Goal: Task Accomplishment & Management: Use online tool/utility

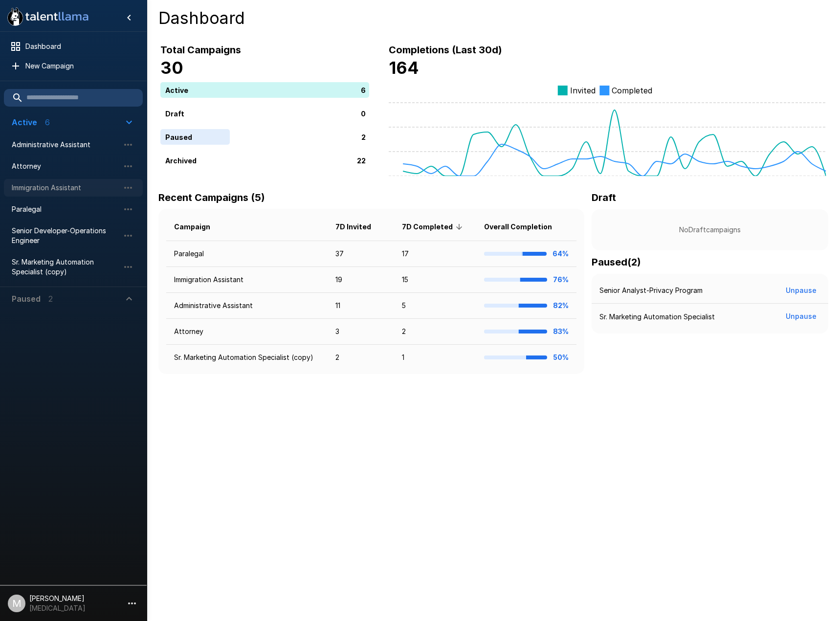
click at [43, 187] on span "Immigration Assistant" at bounding box center [66, 188] width 108 height 10
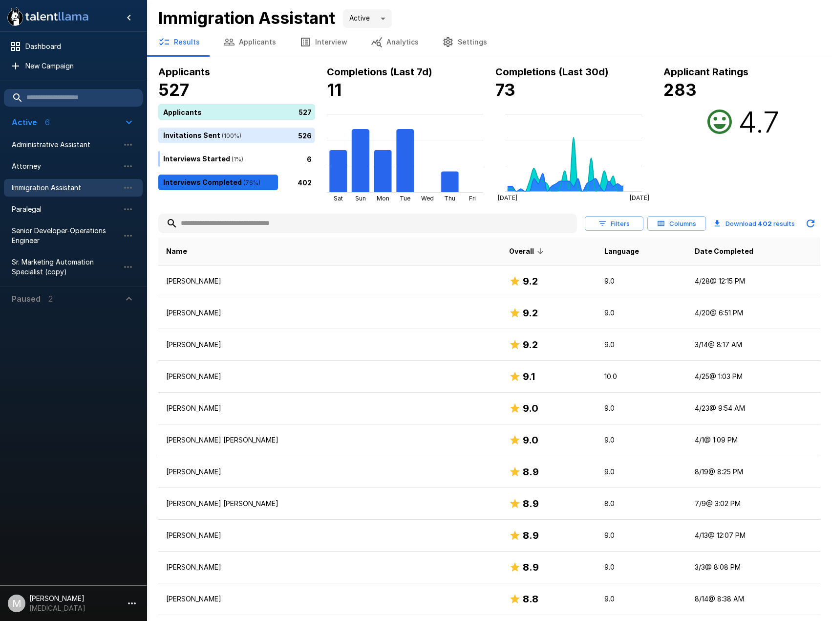
click at [256, 47] on button "Applicants" at bounding box center [250, 41] width 76 height 27
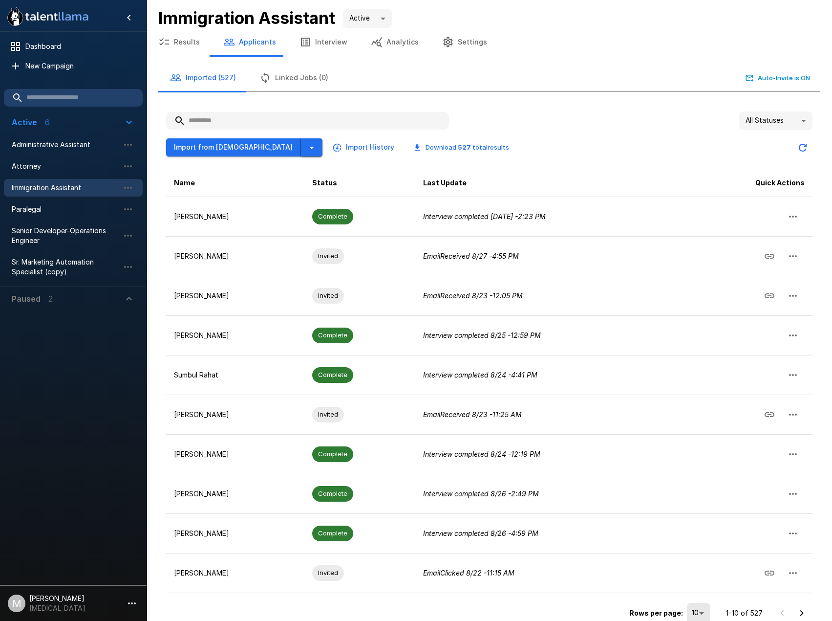
click at [306, 148] on icon "button" at bounding box center [312, 148] width 12 height 12
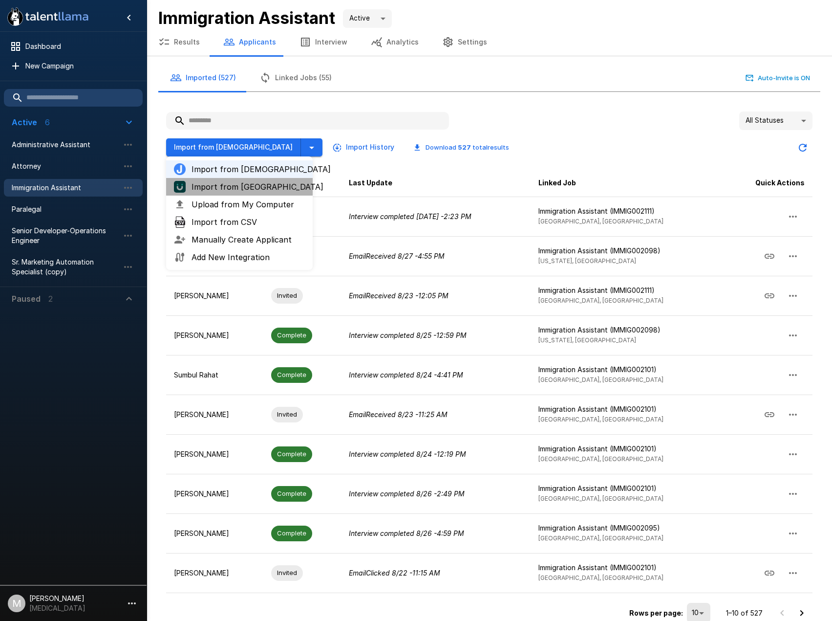
click at [239, 188] on span "Import from [GEOGRAPHIC_DATA]" at bounding box center [248, 187] width 113 height 12
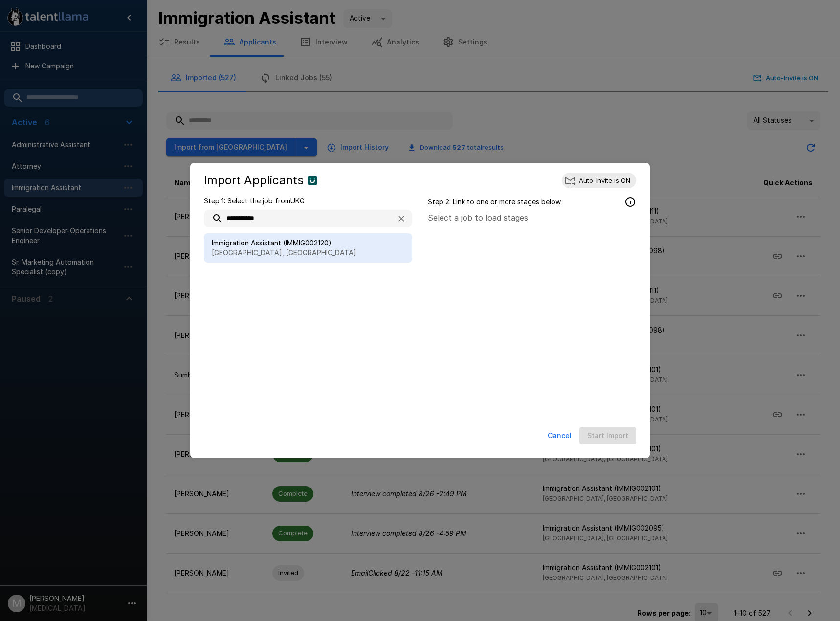
type input "**********"
click at [291, 250] on p "[GEOGRAPHIC_DATA], [GEOGRAPHIC_DATA]" at bounding box center [308, 253] width 193 height 10
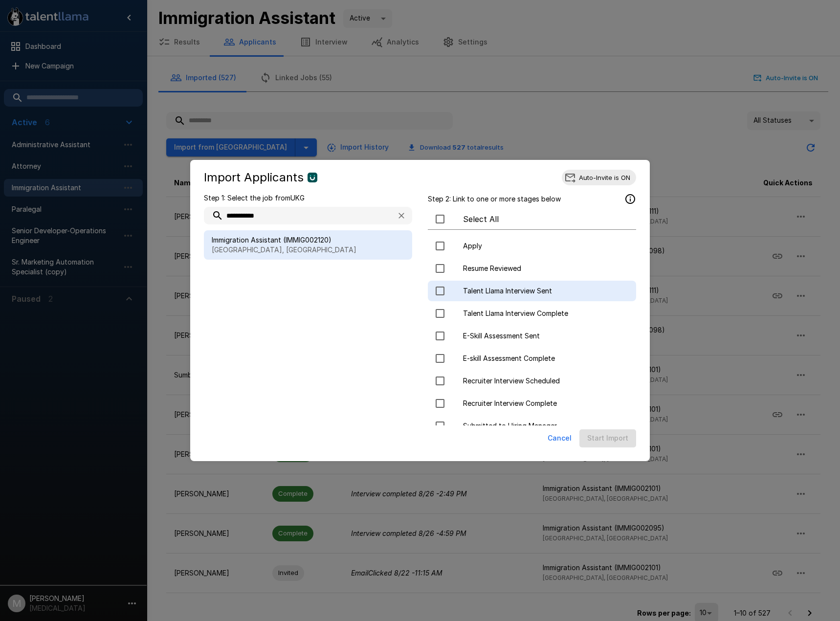
click at [507, 287] on span "Talent Llama Interview Sent" at bounding box center [545, 291] width 165 height 10
click at [601, 435] on button "Start Import" at bounding box center [607, 438] width 57 height 18
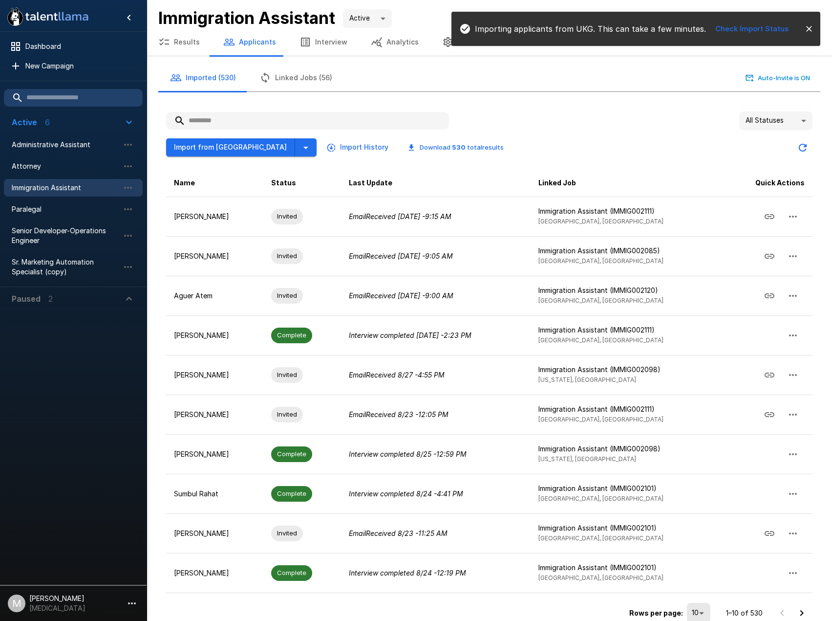
click at [257, 123] on input "text" at bounding box center [307, 121] width 283 height 18
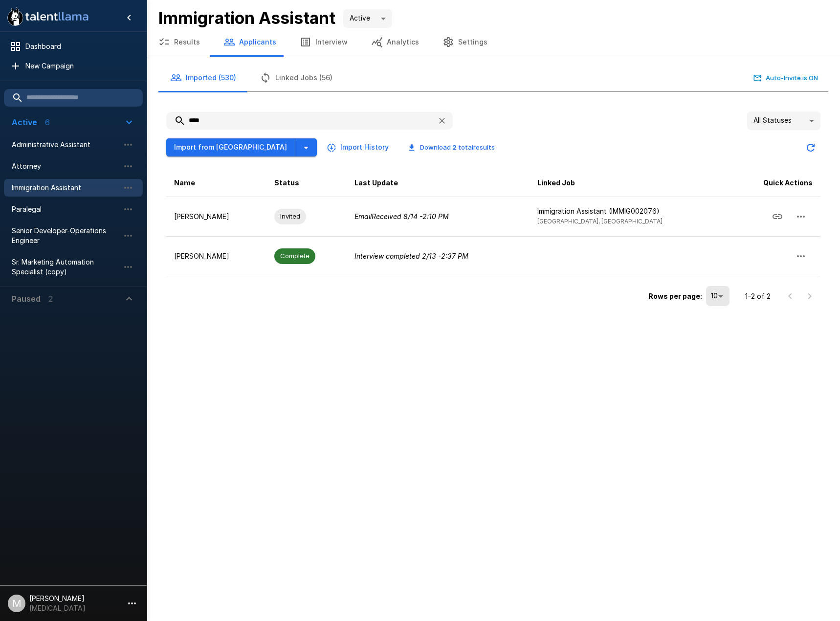
type input "****"
click at [502, 486] on div ".st0{fill:#FFFFFF;} .st1{fill:#76a4ed;} Dashboard New Campaign Active 6 Adminis…" at bounding box center [420, 310] width 840 height 621
